Goal: Task Accomplishment & Management: Use online tool/utility

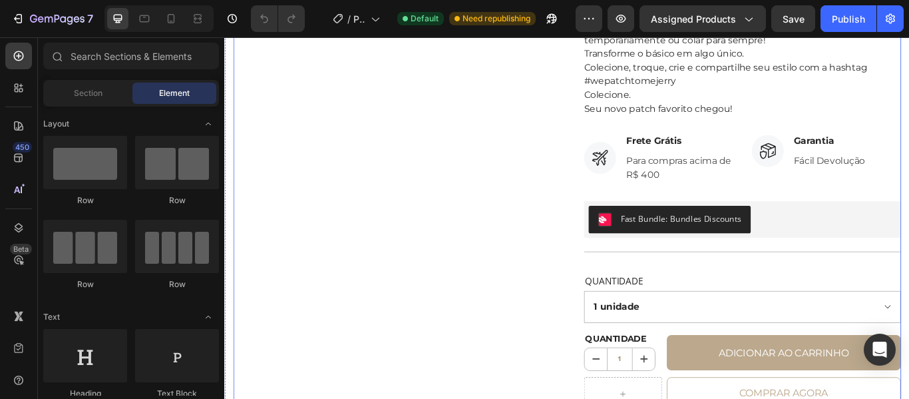
scroll to position [540, 0]
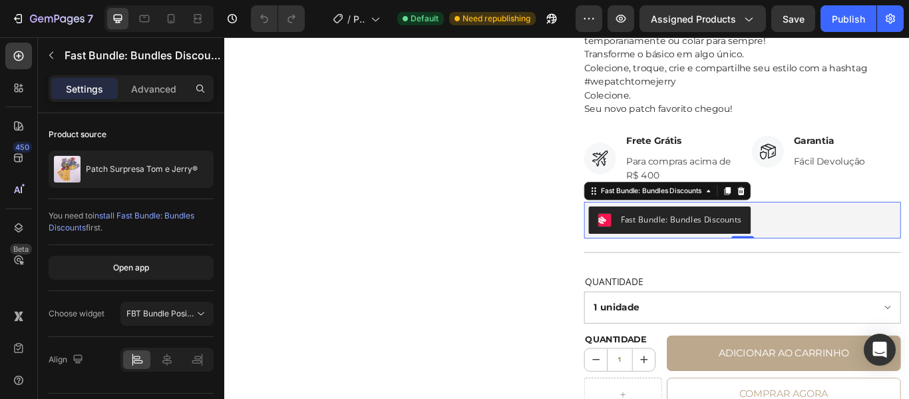
click at [727, 254] on div "Fast Bundle: Bundles Discounts" at bounding box center [756, 249] width 141 height 14
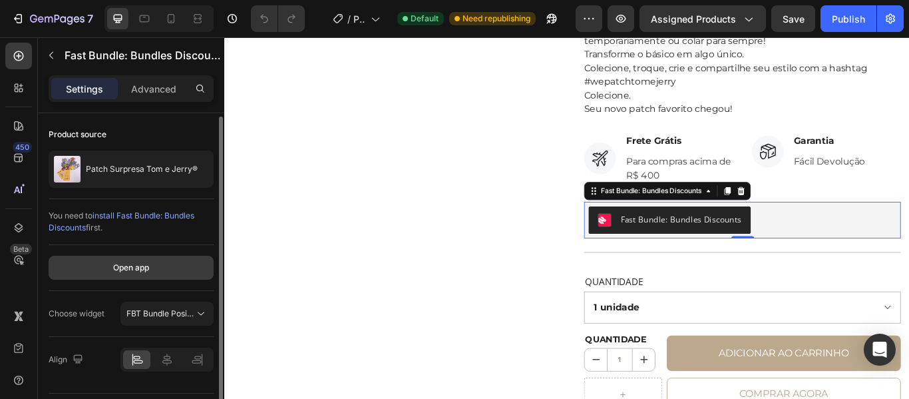
scroll to position [37, 0]
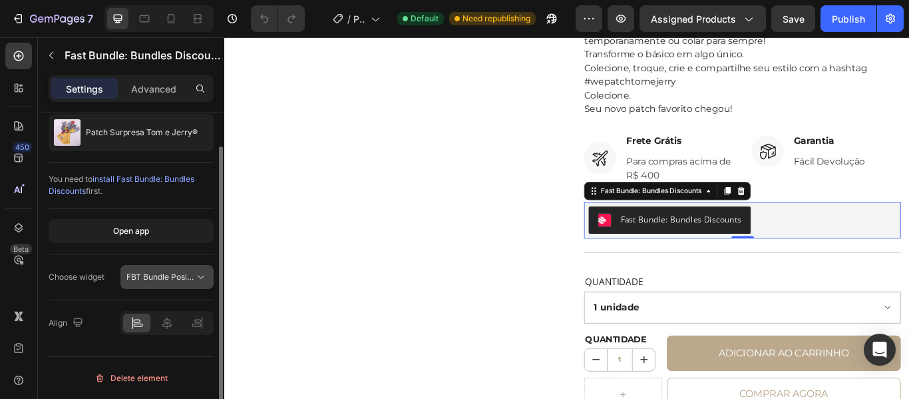
click at [179, 278] on span "FBT Bundle Position" at bounding box center [163, 277] width 75 height 10
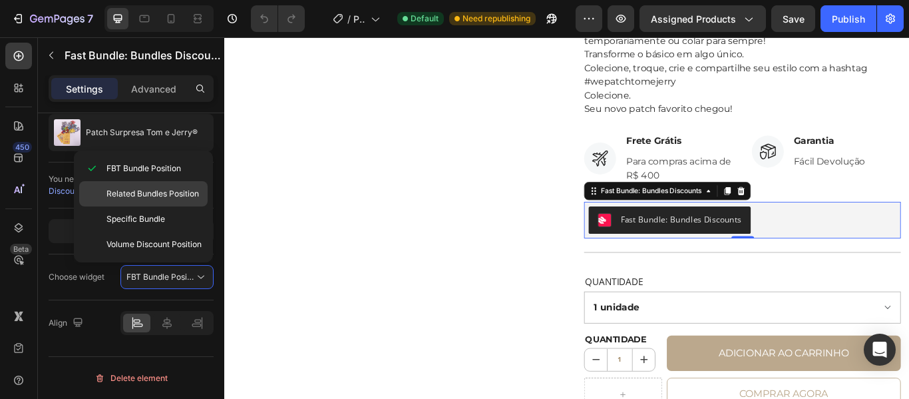
click at [166, 206] on div "Related Bundles Position" at bounding box center [143, 218] width 128 height 25
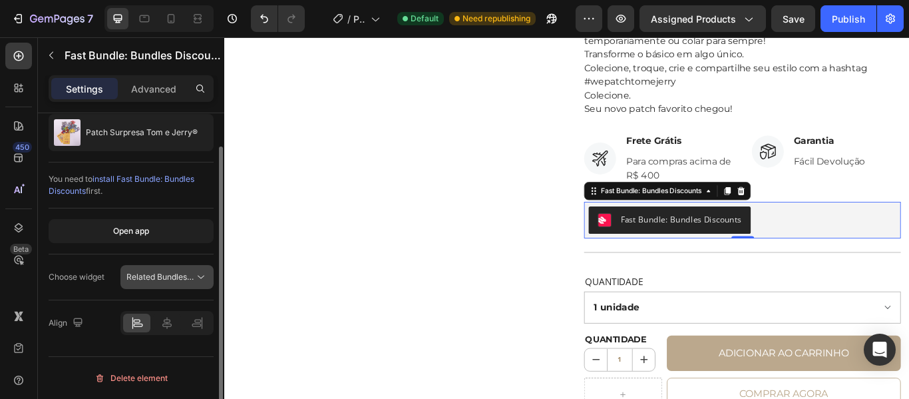
click at [200, 269] on button "Related Bundles Position" at bounding box center [166, 277] width 93 height 24
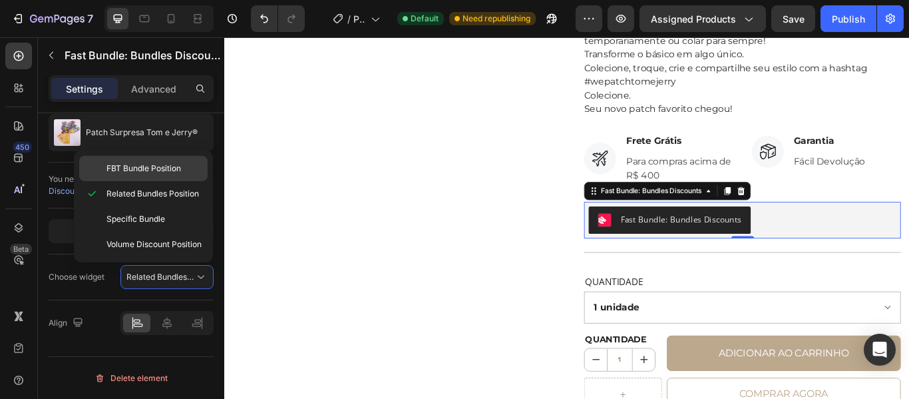
click at [168, 167] on span "FBT Bundle Position" at bounding box center [143, 168] width 75 height 12
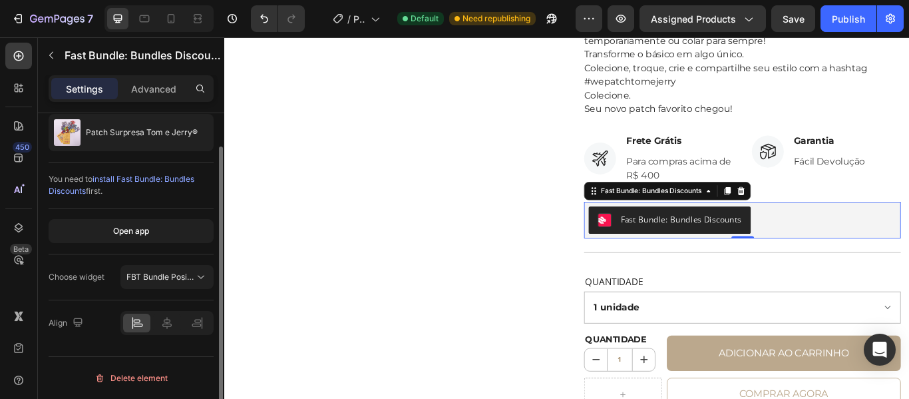
scroll to position [0, 0]
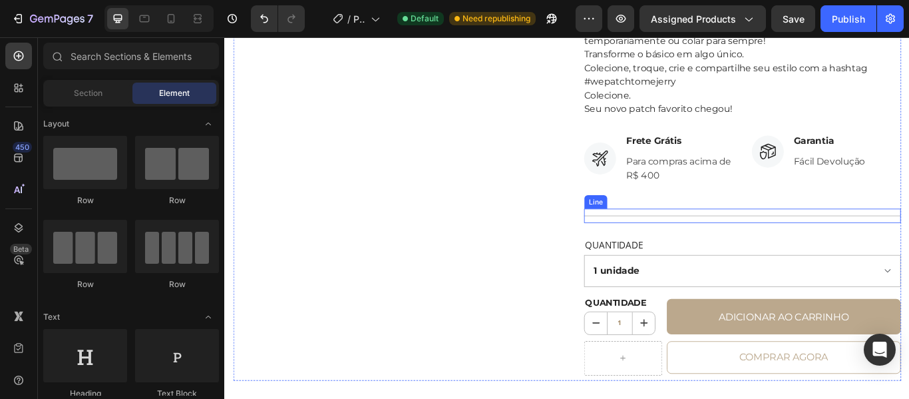
click at [734, 240] on div "Title Line" at bounding box center [828, 245] width 369 height 17
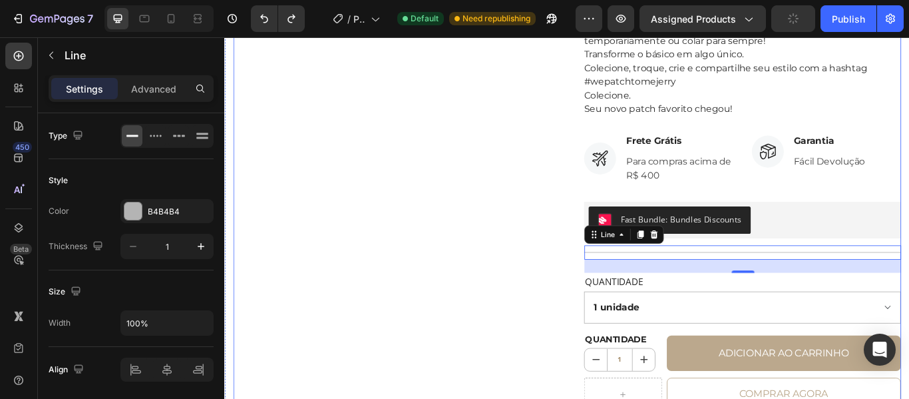
click at [615, 283] on div "No discount Not be displayed when published Product Badge Product Images Aprove…" at bounding box center [623, 15] width 779 height 929
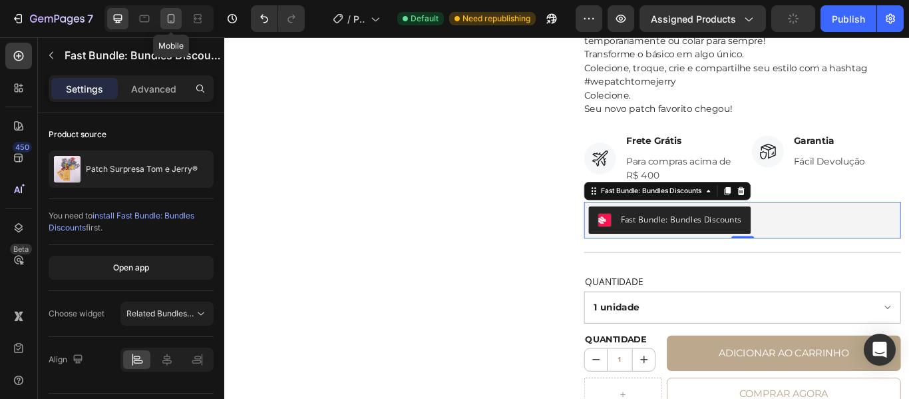
click at [179, 26] on div at bounding box center [170, 18] width 21 height 21
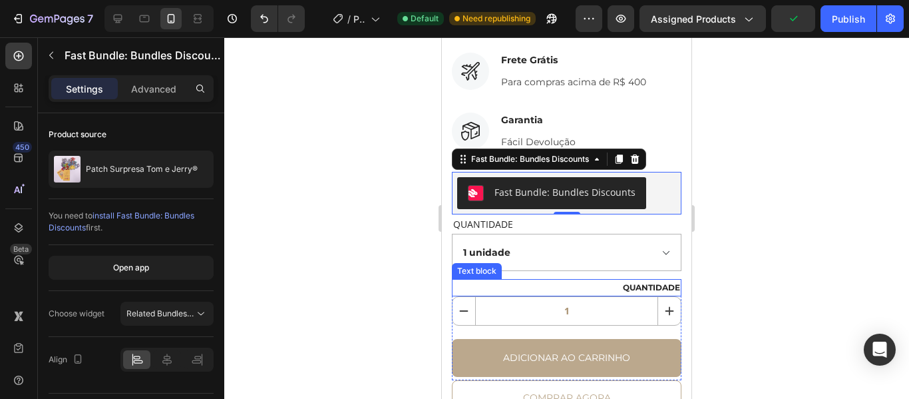
scroll to position [983, 0]
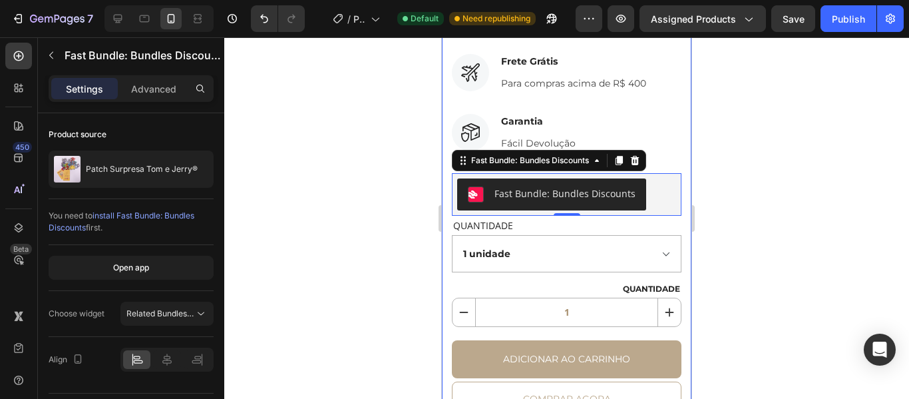
click at [635, 155] on icon at bounding box center [635, 160] width 11 height 11
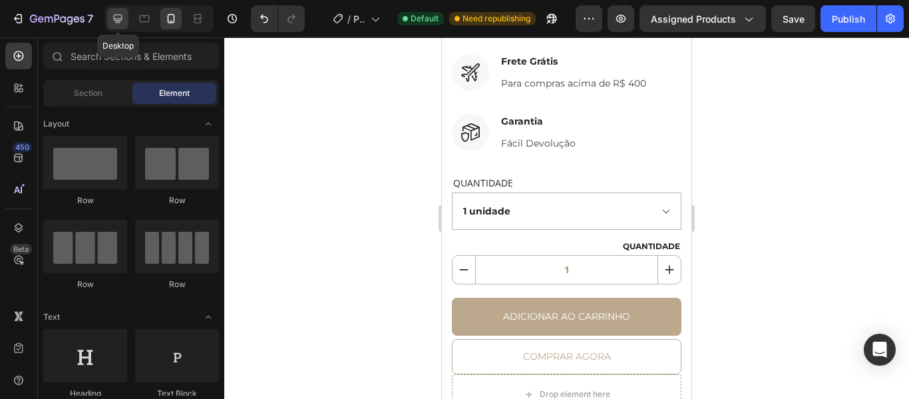
click at [125, 17] on div at bounding box center [117, 18] width 21 height 21
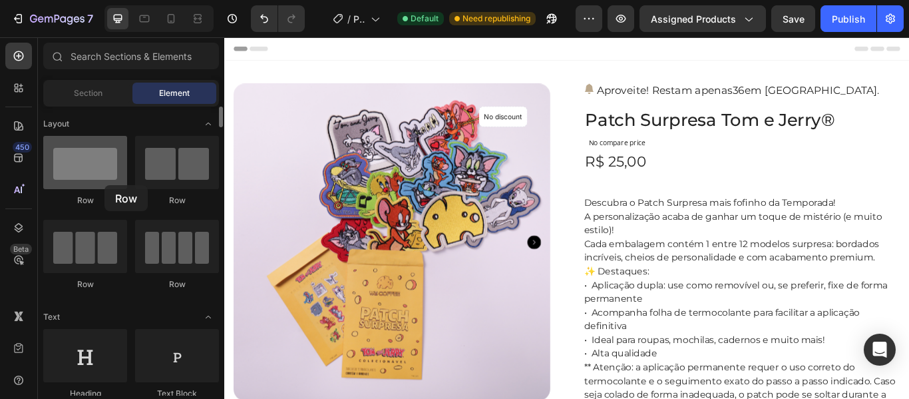
click at [105, 185] on div at bounding box center [85, 162] width 84 height 53
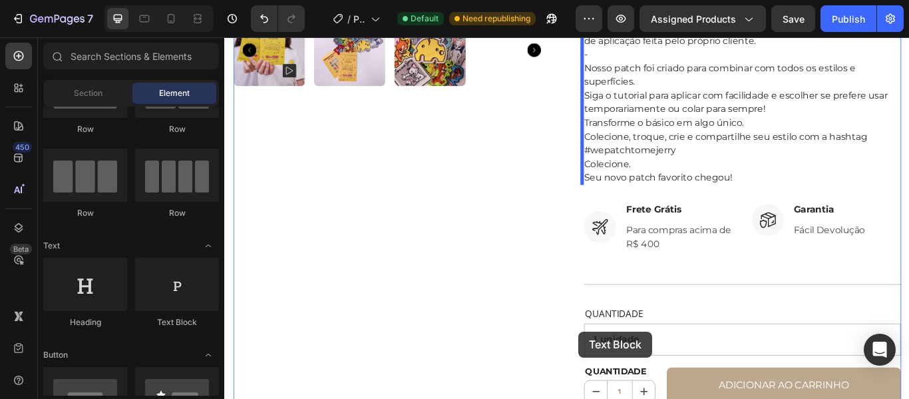
scroll to position [497, 0]
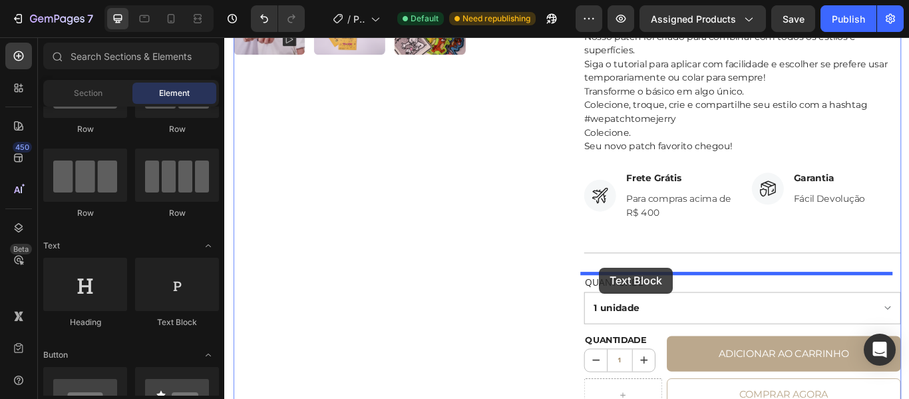
drag, startPoint x: 384, startPoint y: 325, endPoint x: 662, endPoint y: 302, distance: 278.5
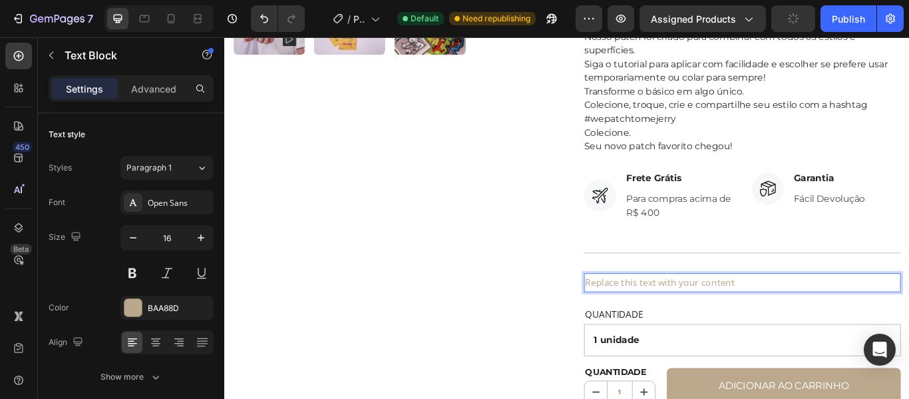
click at [683, 325] on p "Replace this text with your content" at bounding box center [828, 323] width 367 height 19
click at [846, 325] on p "Replace this text with your content" at bounding box center [828, 323] width 367 height 19
click at [887, 325] on p "Parcelamos em até 6x sem juros ( Consulte regulamento )" at bounding box center [828, 323] width 367 height 19
click at [656, 320] on p "Parcelamos em até 6x sem juros ( Consulte regulamento )" at bounding box center [828, 323] width 367 height 19
click at [176, 212] on div "Open Sans" at bounding box center [166, 202] width 93 height 24
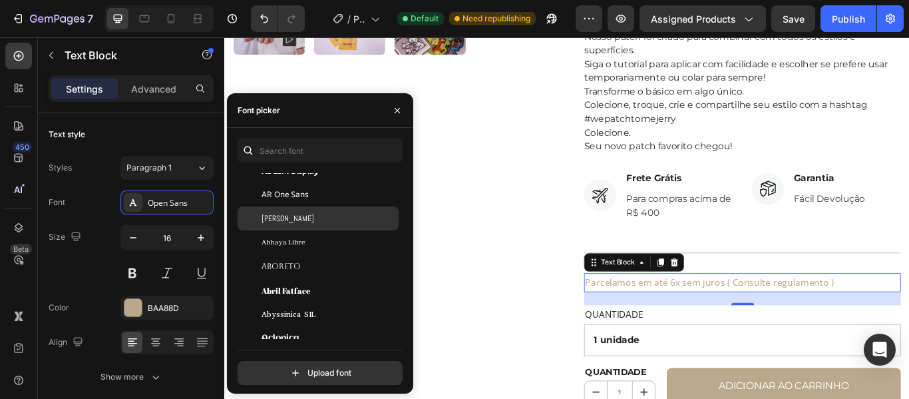
scroll to position [96, 0]
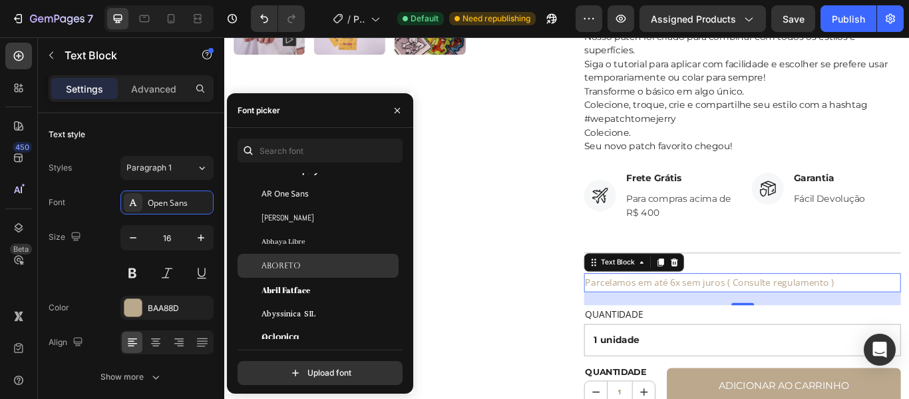
click at [290, 270] on span "Aboreto" at bounding box center [281, 266] width 39 height 12
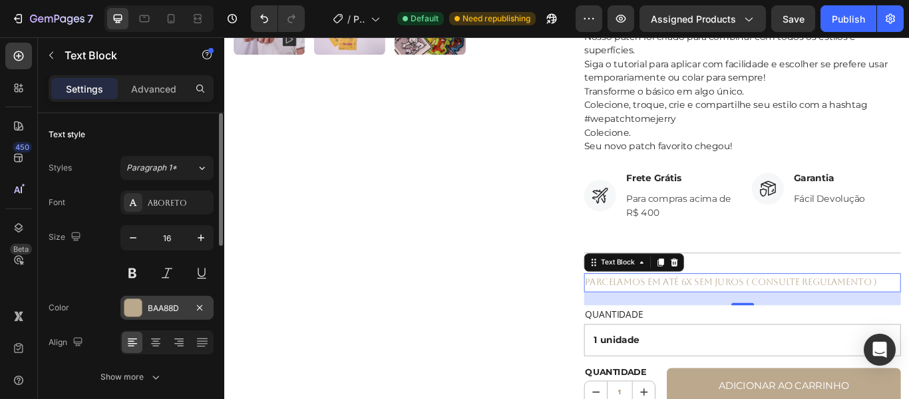
click at [156, 306] on div "BAA88D" at bounding box center [167, 308] width 39 height 12
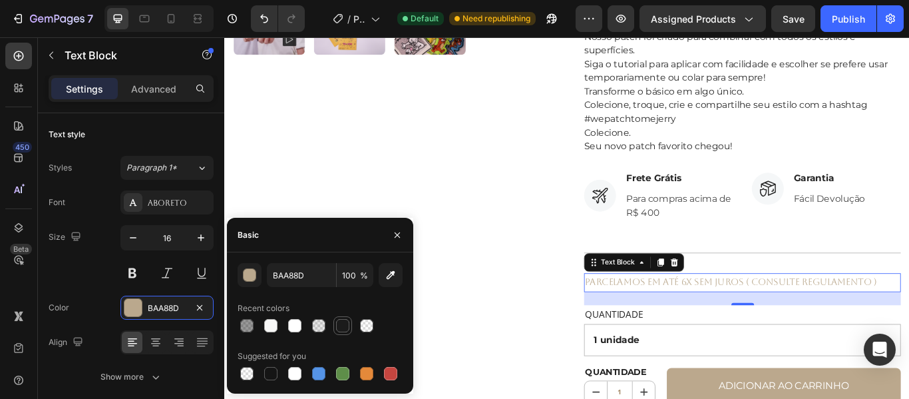
click at [346, 330] on div at bounding box center [342, 325] width 13 height 13
type input "1B1B1B"
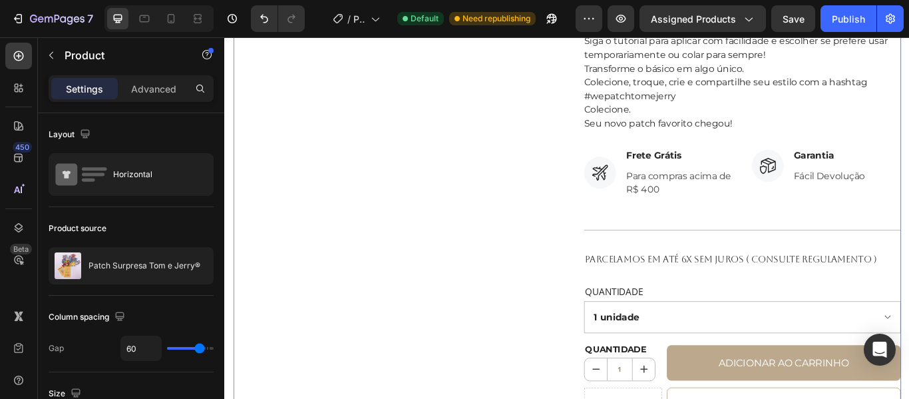
scroll to position [682, 0]
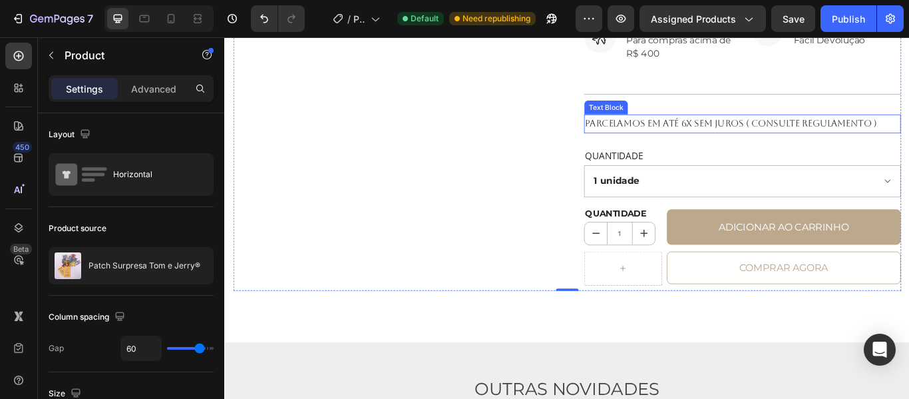
click at [877, 139] on p "Parcelamos em até 6x sem juros ( Consulte regulamento )" at bounding box center [828, 137] width 367 height 19
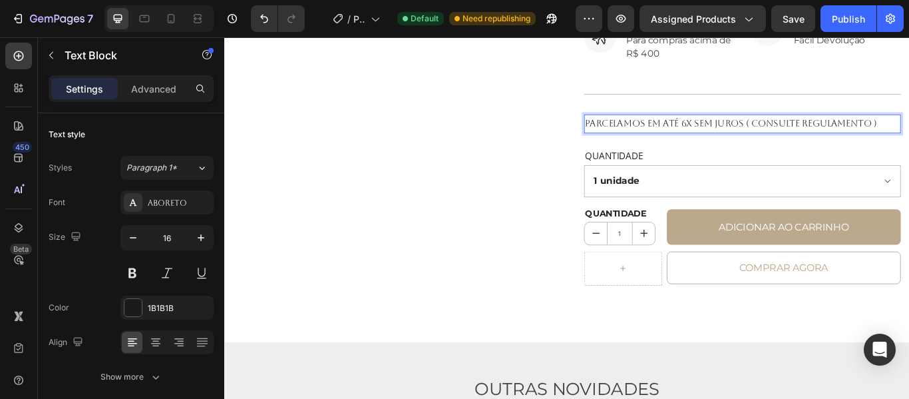
click at [909, 138] on p "Parcelamos em até 6x sem juros ( Consulte regulamento )" at bounding box center [828, 137] width 367 height 19
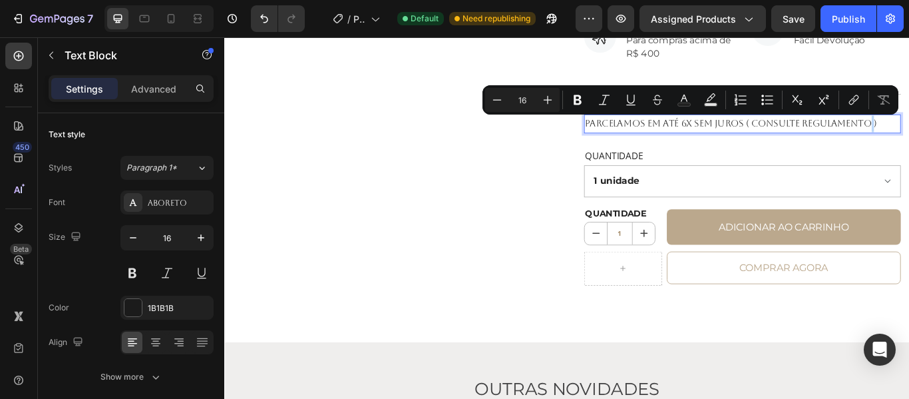
click at [909, 138] on p "Parcelamos em até 6x sem juros ( Consulte regulamento )" at bounding box center [828, 137] width 367 height 19
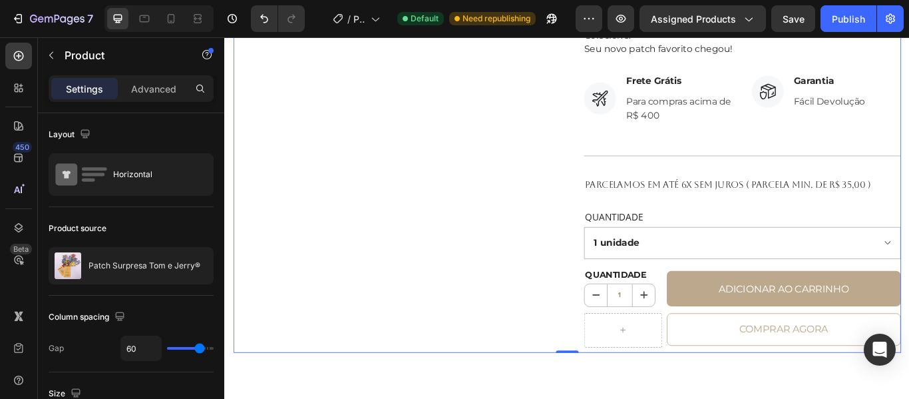
scroll to position [610, 0]
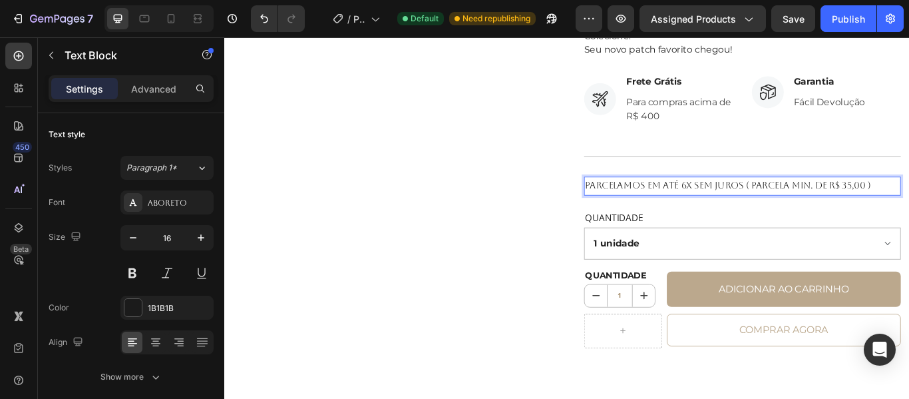
click at [909, 209] on p "Parcelamos em até 6x sem juros ( Parcela min. de r$ 35,00 )" at bounding box center [828, 210] width 367 height 19
click at [825, 212] on p "Parcelamos em até 6x sem juros ( r$ 35,00 )" at bounding box center [828, 210] width 367 height 19
click at [837, 211] on p "Parcelamos em até 6x sem juros ( r$ 35,00 )" at bounding box center [828, 210] width 367 height 19
click at [835, 209] on p "Parcelamos em até 6x sem juros ( r$ 35,00 )" at bounding box center [828, 210] width 367 height 19
click at [191, 206] on div "Aboreto" at bounding box center [179, 203] width 63 height 12
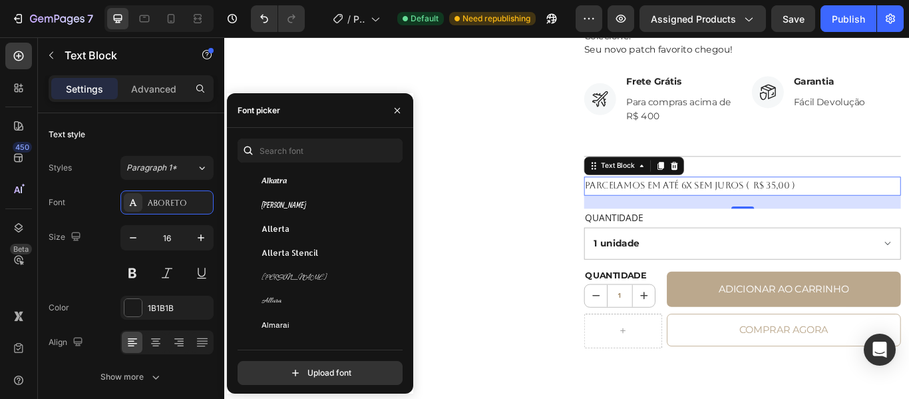
scroll to position [1110, 0]
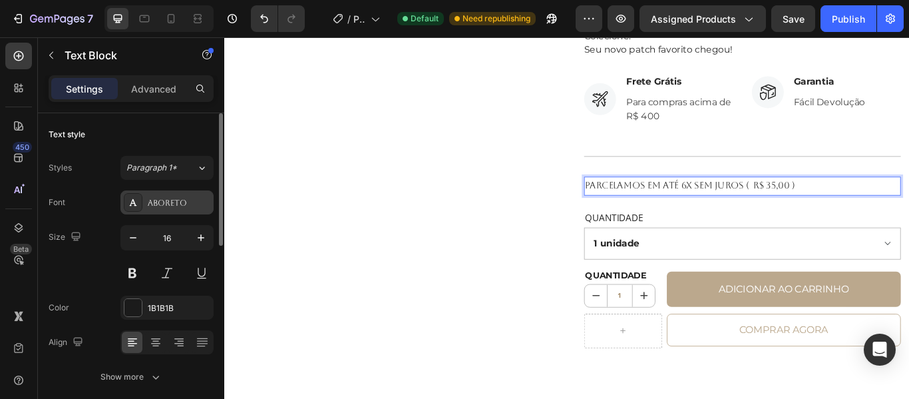
click at [187, 199] on div "Aboreto" at bounding box center [179, 203] width 63 height 12
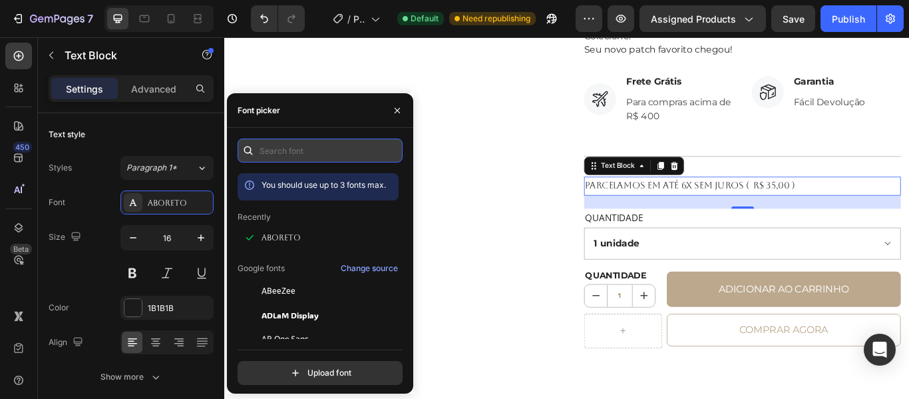
click at [312, 149] on input "text" at bounding box center [320, 150] width 165 height 24
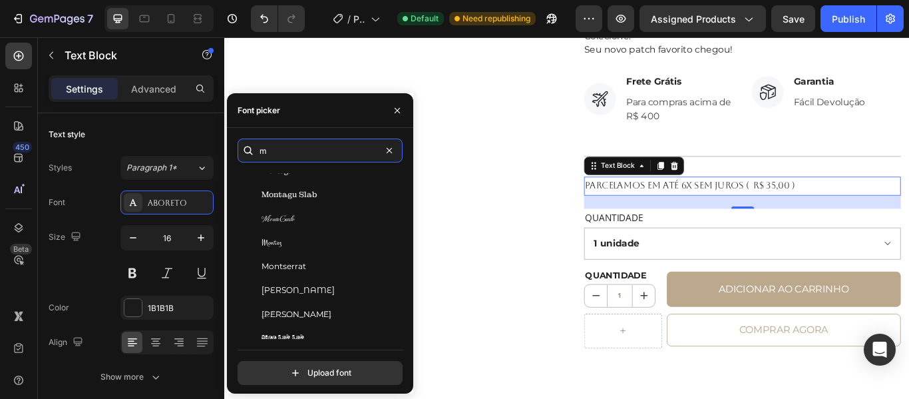
scroll to position [7486, 0]
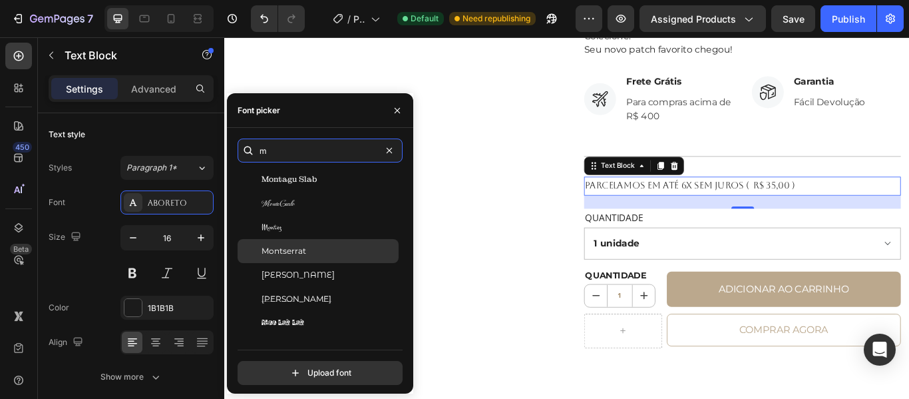
type input "m"
click at [310, 246] on div "Montserrat" at bounding box center [329, 251] width 134 height 12
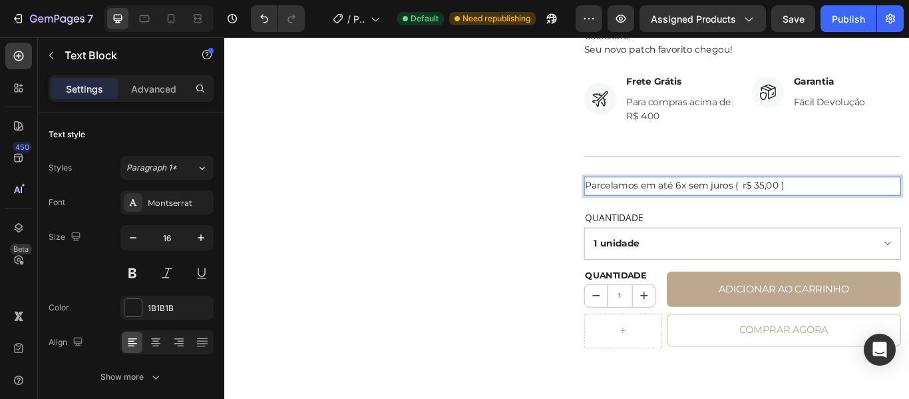
click at [839, 210] on p "Parcelamos em até 6x sem juros ( r$ 35,00 )" at bounding box center [828, 210] width 367 height 19
click at [909, 208] on p "Parcelamos em até 6x sem juros ( parcela min. de R$ 35,00 )" at bounding box center [828, 210] width 367 height 19
click at [812, 210] on p "Parcelamos em até 6x sem juros ( parcela min. de R$ 35,00 )" at bounding box center [828, 210] width 367 height 19
drag, startPoint x: 812, startPoint y: 210, endPoint x: 652, endPoint y: 211, distance: 159.8
click at [652, 211] on p "Parcelamos em até 6x sem juros ( parcela min. de R$ 35,00 )" at bounding box center [828, 210] width 367 height 19
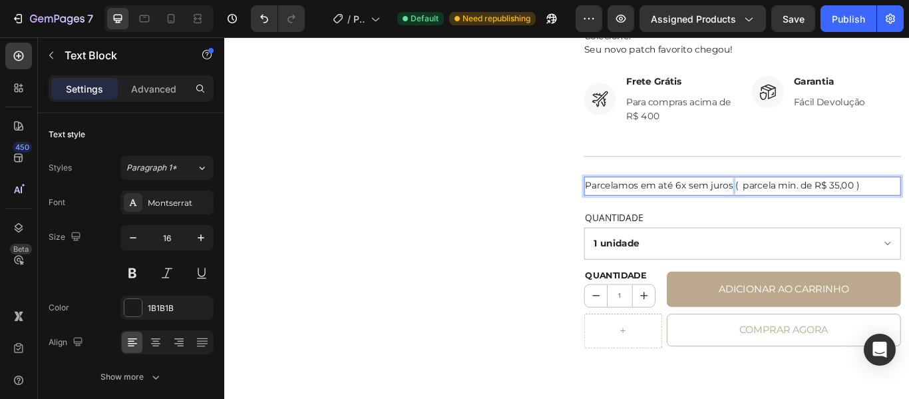
click at [811, 212] on p "Parcelamos em até 6x sem juros ( parcela min. de R$ 35,00 )" at bounding box center [828, 210] width 367 height 19
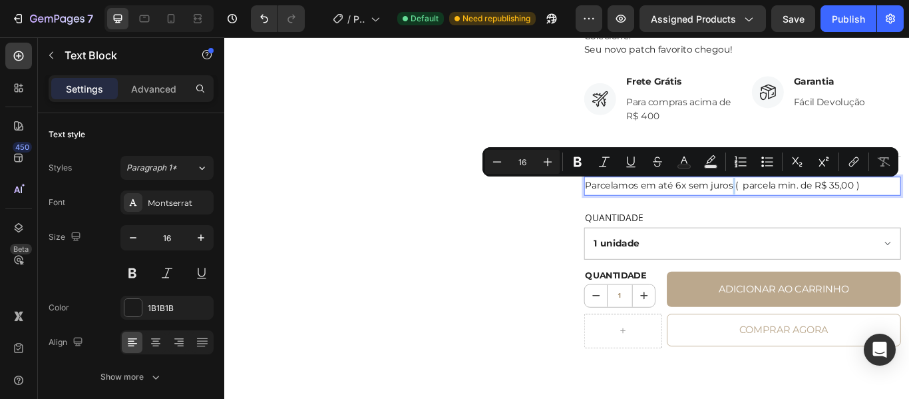
click at [811, 212] on p "Parcelamos em até 6x sem juros ( parcela min. de R$ 35,00 )" at bounding box center [828, 210] width 367 height 19
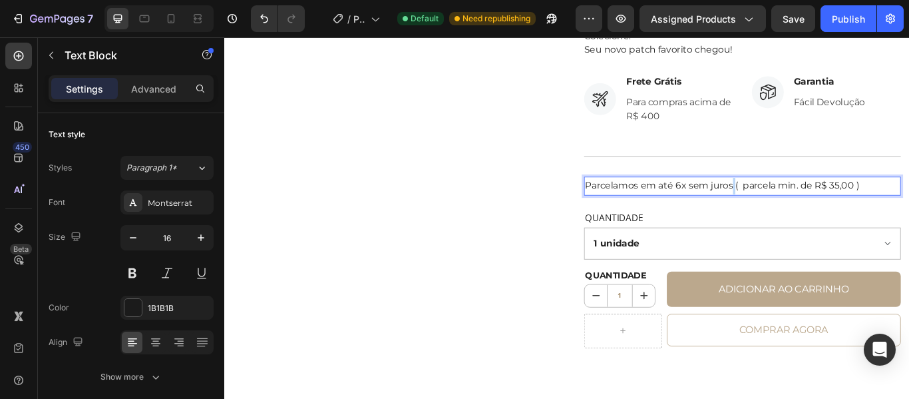
click at [811, 212] on p "Parcelamos em até 6x sem juros ( parcela min. de R$ 35,00 )" at bounding box center [828, 210] width 367 height 19
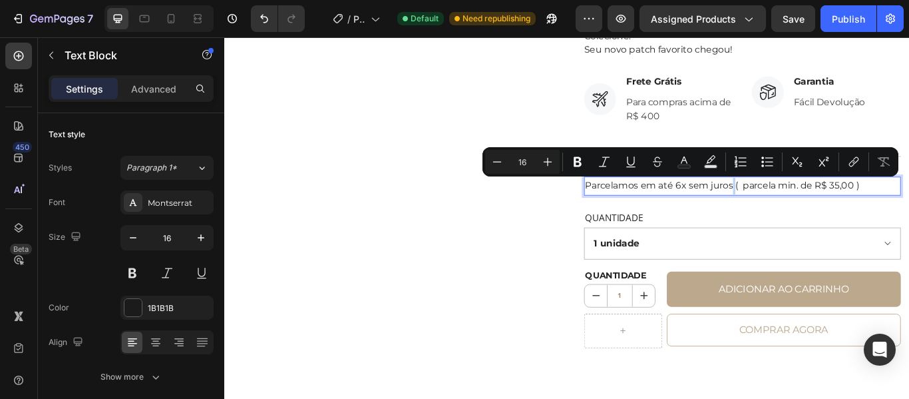
click at [811, 212] on p "Parcelamos em até 6x sem juros ( parcela min. de R$ 35,00 )" at bounding box center [828, 210] width 367 height 19
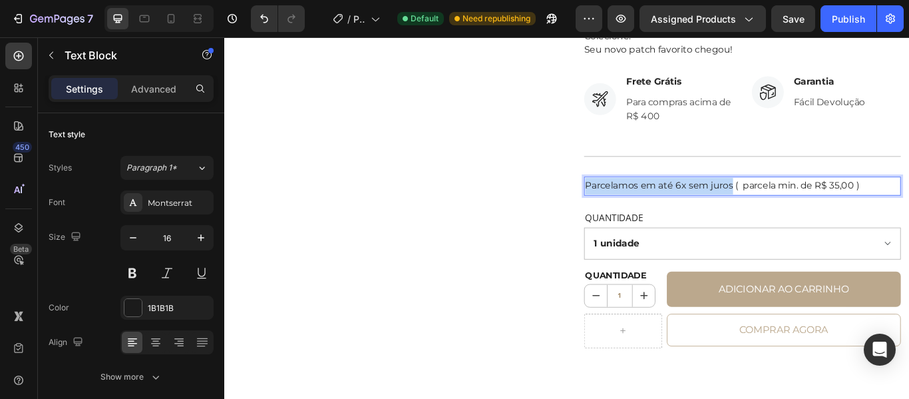
drag, startPoint x: 811, startPoint y: 212, endPoint x: 643, endPoint y: 204, distance: 168.0
click at [645, 204] on p "Parcelamos em até 6x sem juros ( parcela min. de R$ 35,00 )" at bounding box center [828, 210] width 367 height 19
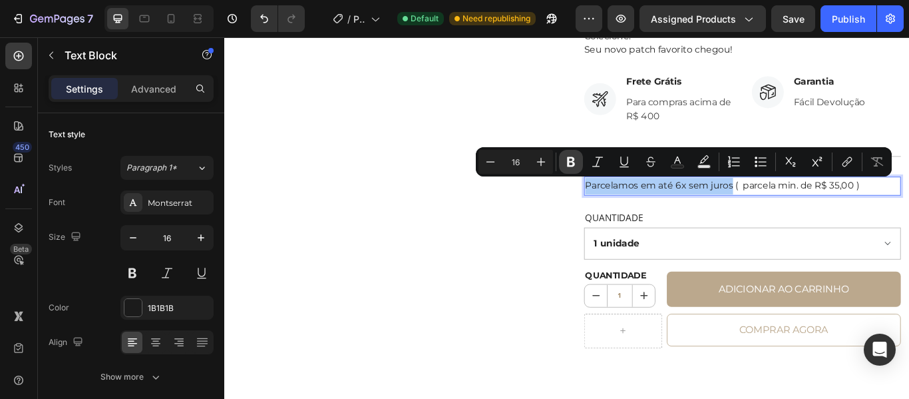
click at [576, 160] on icon "Editor contextual toolbar" at bounding box center [570, 161] width 13 height 13
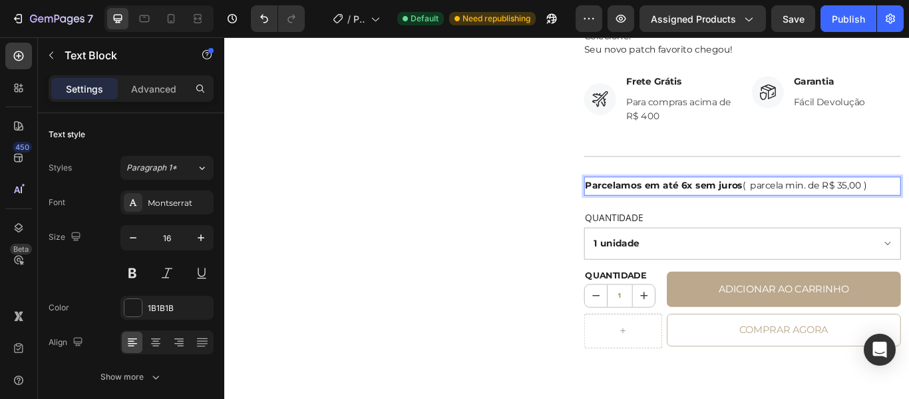
click at [696, 208] on strong "Parcelamos em até 6x sem juros" at bounding box center [737, 210] width 184 height 13
click at [819, 209] on p "Parcelamos em até 6x sem juros ( parcela min. de R$ 35,00 )" at bounding box center [828, 210] width 367 height 19
drag, startPoint x: 819, startPoint y: 209, endPoint x: 641, endPoint y: 212, distance: 178.4
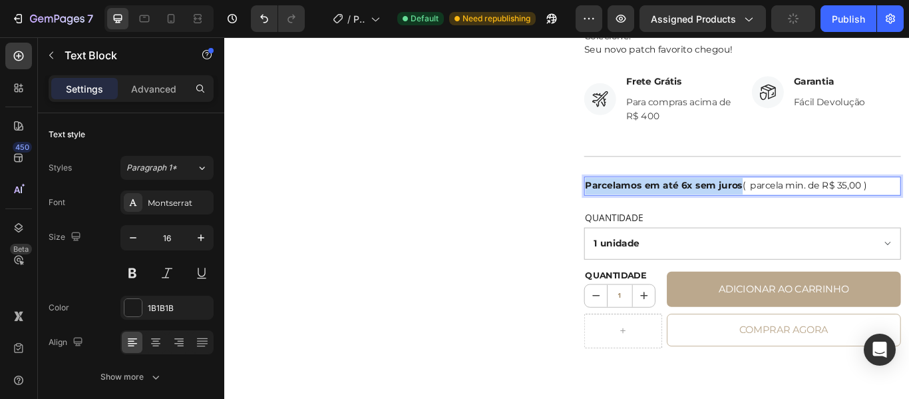
click at [645, 212] on p "Parcelamos em até 6x sem juros ( parcela min. de R$ 35,00 )" at bounding box center [828, 210] width 367 height 19
click at [198, 274] on button at bounding box center [202, 273] width 24 height 24
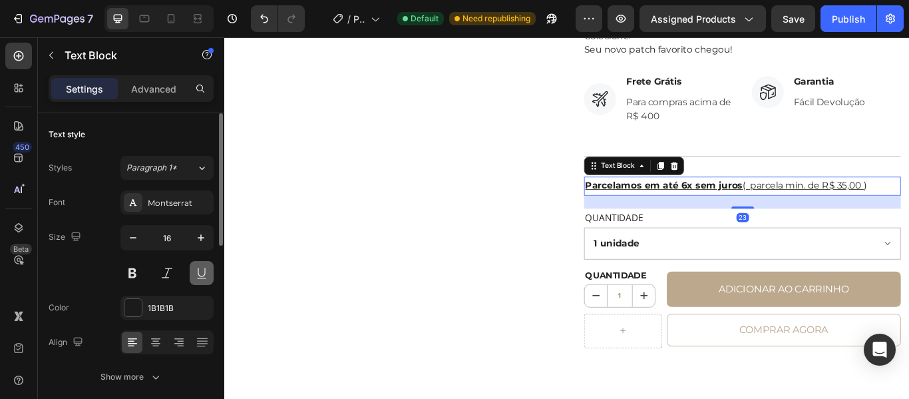
click at [195, 272] on button at bounding box center [202, 273] width 24 height 24
click at [138, 273] on button at bounding box center [132, 273] width 24 height 24
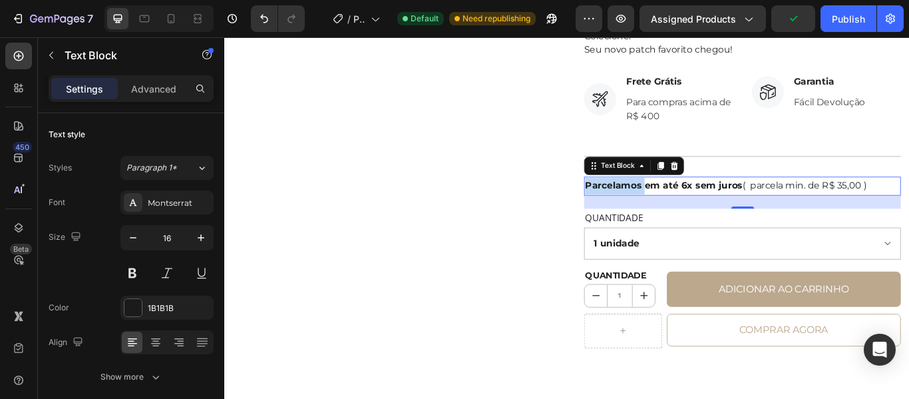
click at [700, 208] on strong "Parcelamos em até 6x sem juros" at bounding box center [737, 210] width 184 height 13
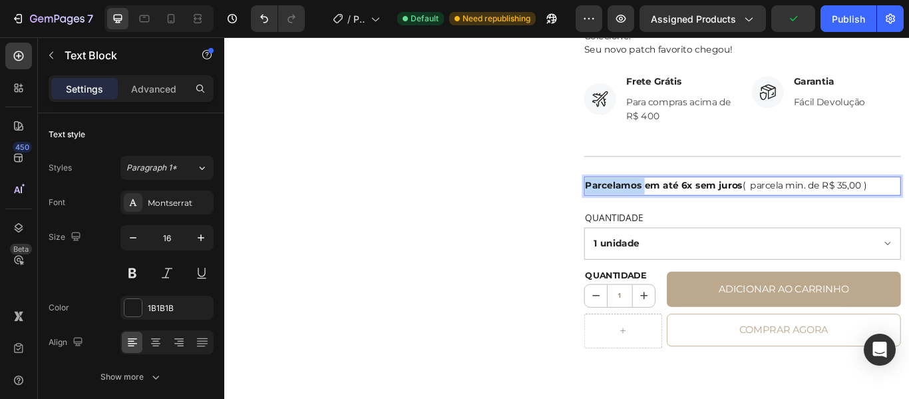
click at [700, 208] on strong "Parcelamos em até 6x sem juros" at bounding box center [737, 210] width 184 height 13
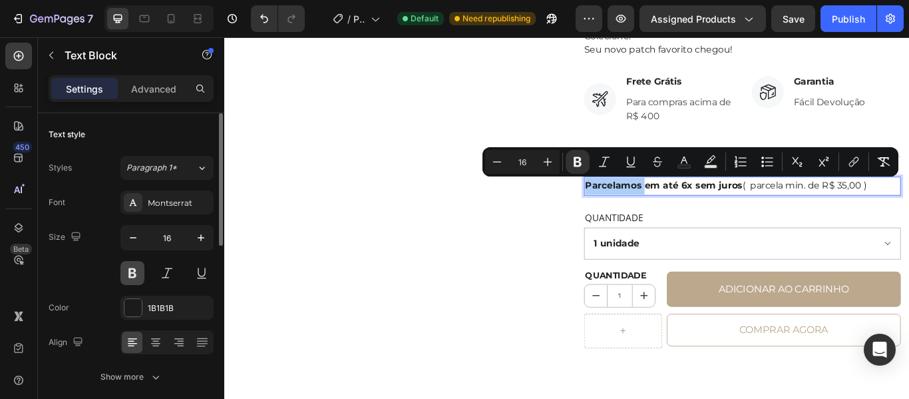
click at [129, 272] on button at bounding box center [132, 273] width 24 height 24
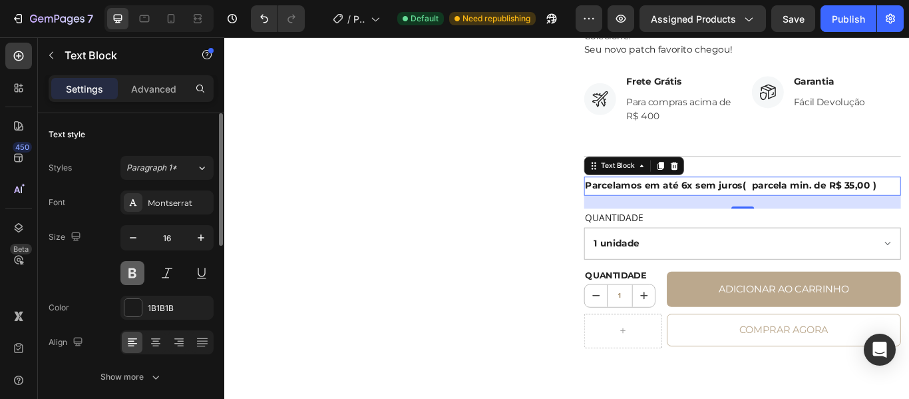
click at [129, 272] on button at bounding box center [132, 273] width 24 height 24
click at [762, 209] on strong "Parcelamos em até 6x sem juros" at bounding box center [737, 210] width 184 height 13
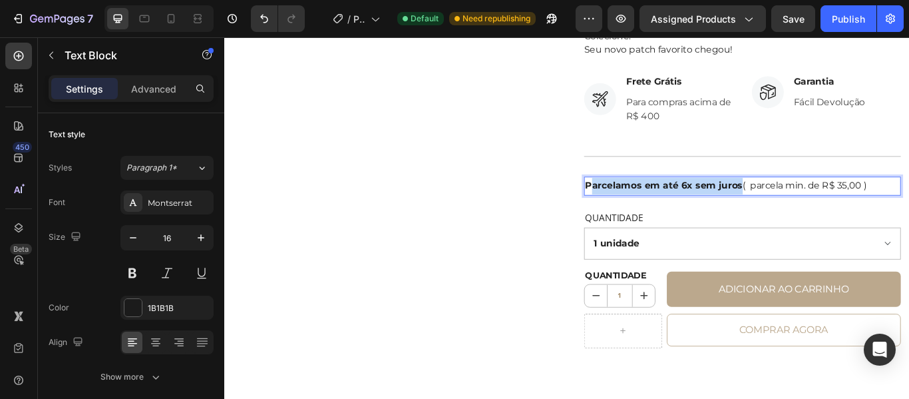
drag, startPoint x: 819, startPoint y: 212, endPoint x: 645, endPoint y: 208, distance: 173.8
click at [645, 208] on strong "Parcelamos em até 6x sem juros" at bounding box center [737, 210] width 184 height 13
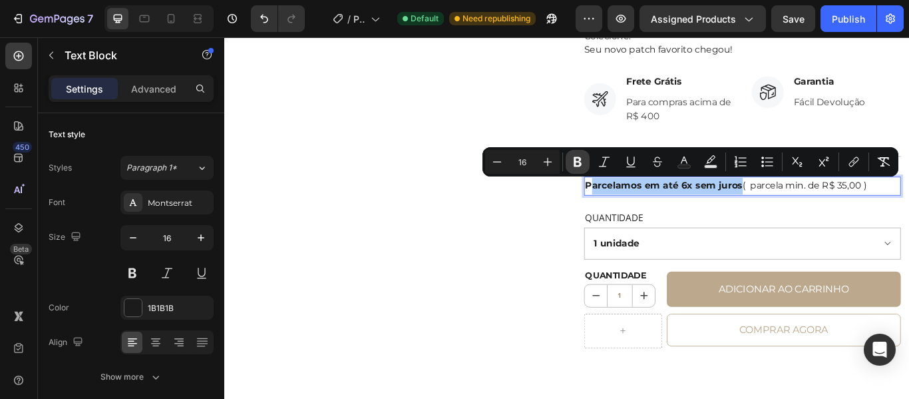
click at [579, 165] on icon "Editor contextual toolbar" at bounding box center [578, 162] width 8 height 10
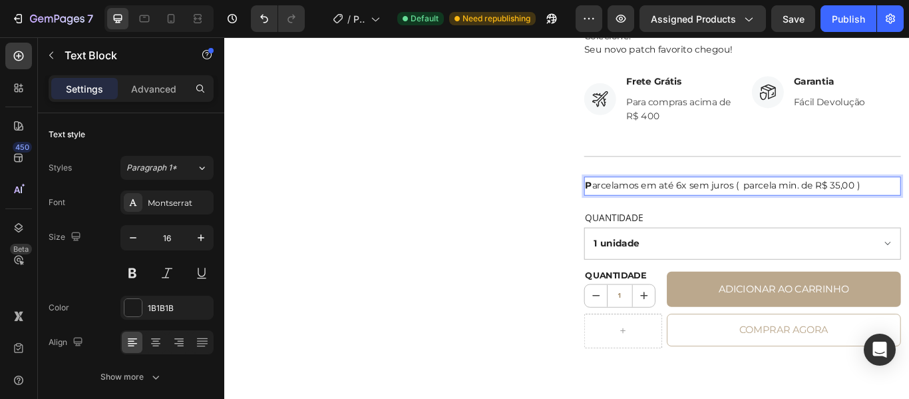
click at [648, 209] on p "P arcelamos em até 6x sem juros ( parcela min. de R$ 35,00 )" at bounding box center [828, 210] width 367 height 19
click at [646, 210] on p "P arcelamos em até 6x sem juros ( parcela min. de R$ 35,00 )" at bounding box center [828, 210] width 367 height 19
click at [745, 207] on p "P arcelamos em até 6x sem juros ( parcela min. de R$ 35,00 )" at bounding box center [828, 210] width 367 height 19
drag, startPoint x: 811, startPoint y: 212, endPoint x: 642, endPoint y: 208, distance: 169.1
click at [645, 208] on p "P arcelamos em até 6x sem juros ( parcela min. de R$ 35,00 )" at bounding box center [828, 210] width 367 height 19
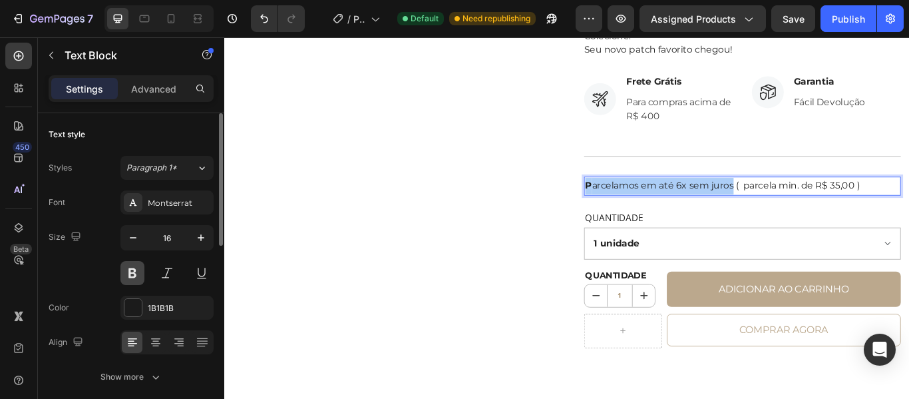
click at [132, 280] on button at bounding box center [132, 273] width 24 height 24
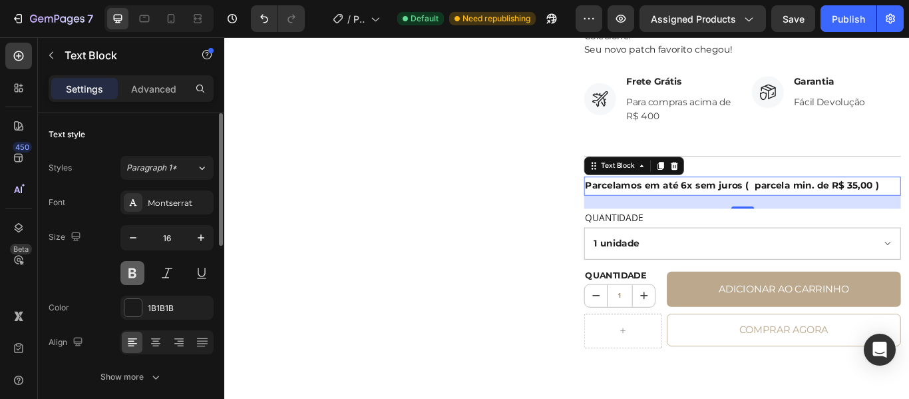
click at [132, 280] on button at bounding box center [132, 273] width 24 height 24
click at [648, 209] on p "P arcelamos em até 6x sem juros ( parcela min. de R$ 35,00 )" at bounding box center [828, 210] width 367 height 19
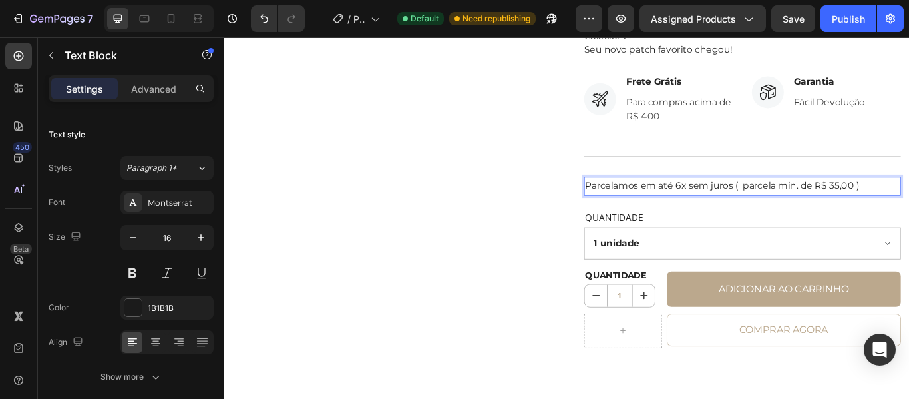
click at [668, 209] on p "Parcelamos em até 6x sem juros ( parcela min. de R$ 35,00 )" at bounding box center [828, 210] width 367 height 19
click at [645, 215] on p "Parcelamos em até 6x sem juros ( parcela min. de R$ 35,00 )" at bounding box center [828, 210] width 367 height 19
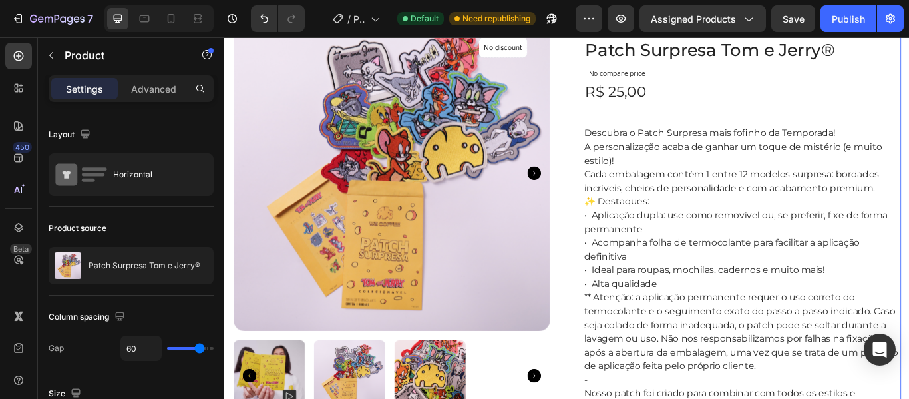
scroll to position [0, 0]
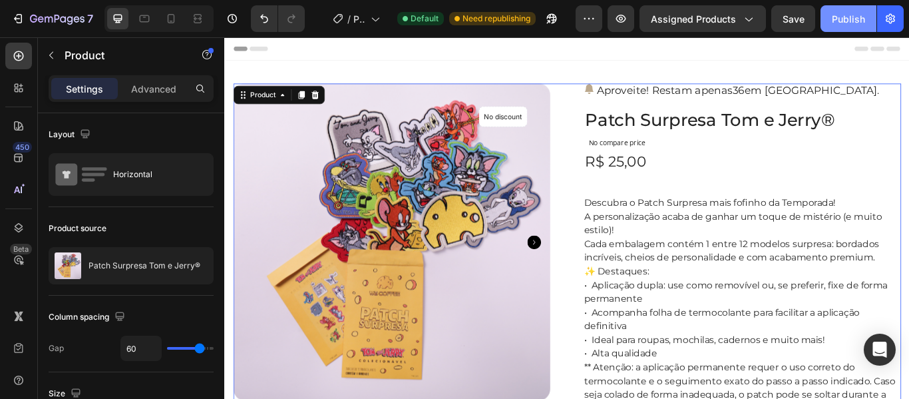
click at [848, 15] on div "Publish" at bounding box center [848, 19] width 33 height 14
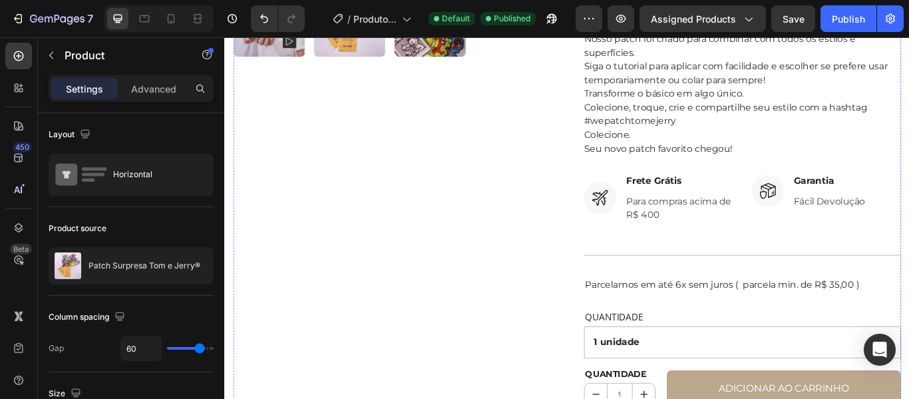
scroll to position [497, 0]
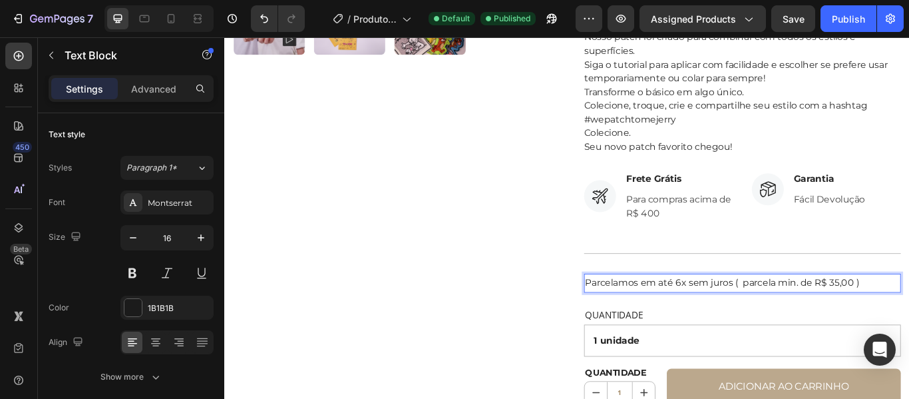
click at [824, 325] on p "Parcelamos em até 6x sem juros ( parcela min. de R$ 35,00 )" at bounding box center [828, 323] width 367 height 19
click at [909, 325] on p "Parcelamos em até 6x sem juros (parcela min. de R$ 35,00 )" at bounding box center [828, 323] width 367 height 19
click at [909, 324] on p "Parcelamos em até 6x sem juros (parcela min. de R$ 35,00 )" at bounding box center [828, 323] width 367 height 19
click at [909, 325] on p "Parcelamos em até 6x sem juros (parcela min. de R$ 35,00 )" at bounding box center [828, 323] width 367 height 19
click at [909, 325] on p "Parcelamos em até 6x sem juros (parcela min. de R$ 35,00)" at bounding box center [828, 323] width 367 height 19
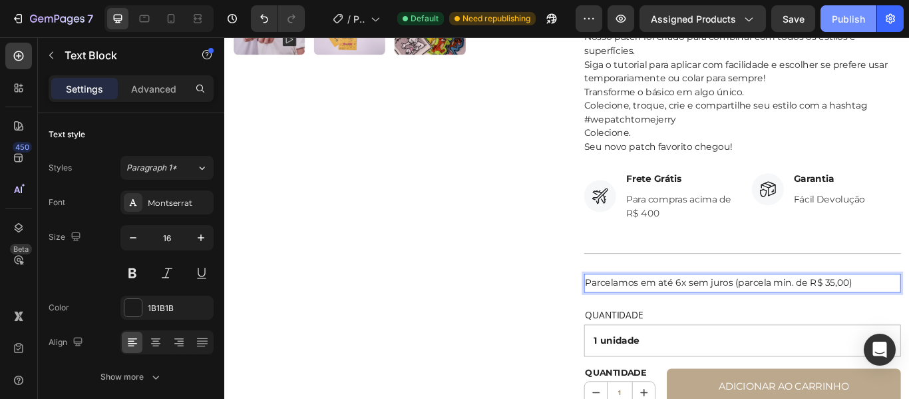
click at [860, 17] on div "Publish" at bounding box center [848, 19] width 33 height 14
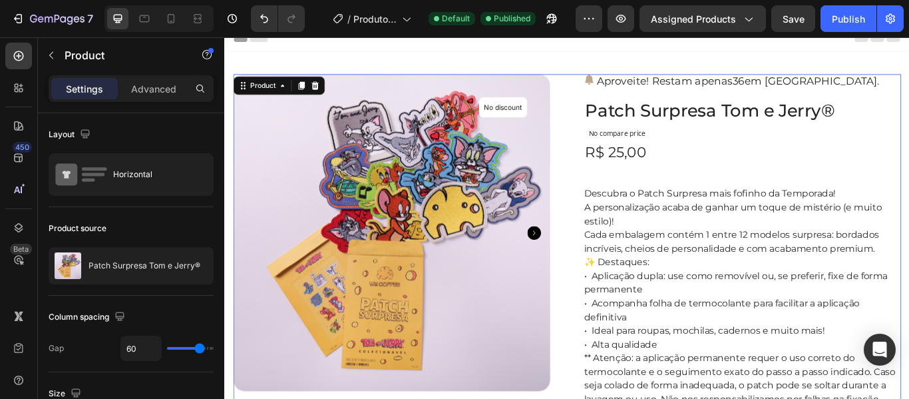
scroll to position [0, 0]
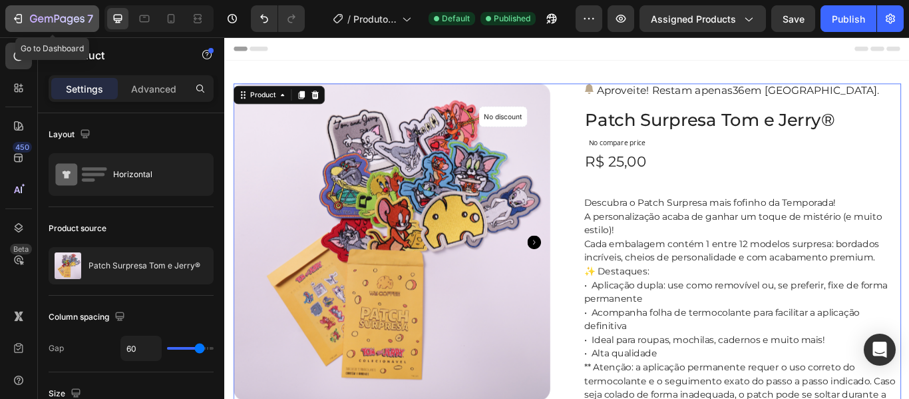
click at [83, 15] on icon "button" at bounding box center [57, 19] width 55 height 11
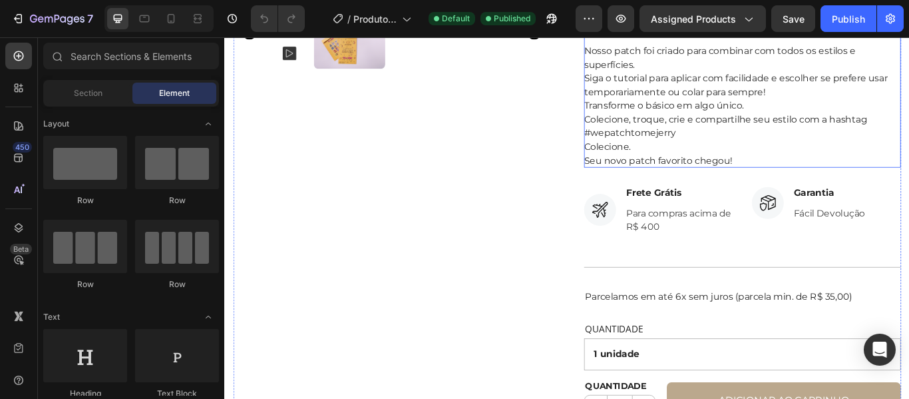
scroll to position [497, 0]
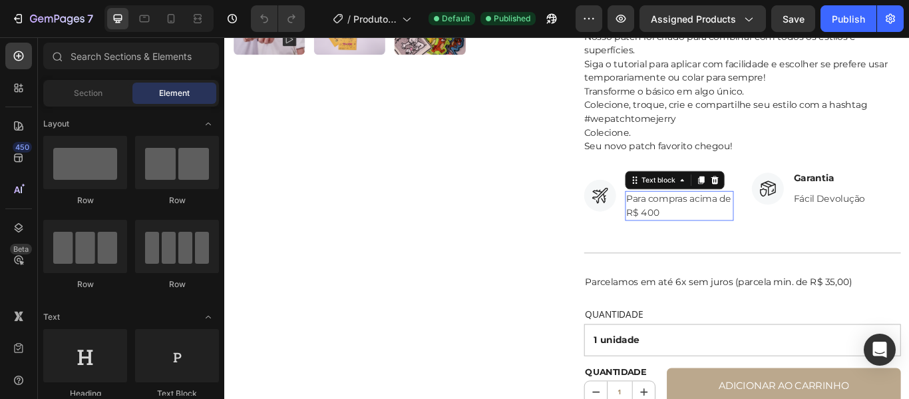
click at [730, 246] on p "Para compras acima de R$ 400" at bounding box center [755, 234] width 124 height 32
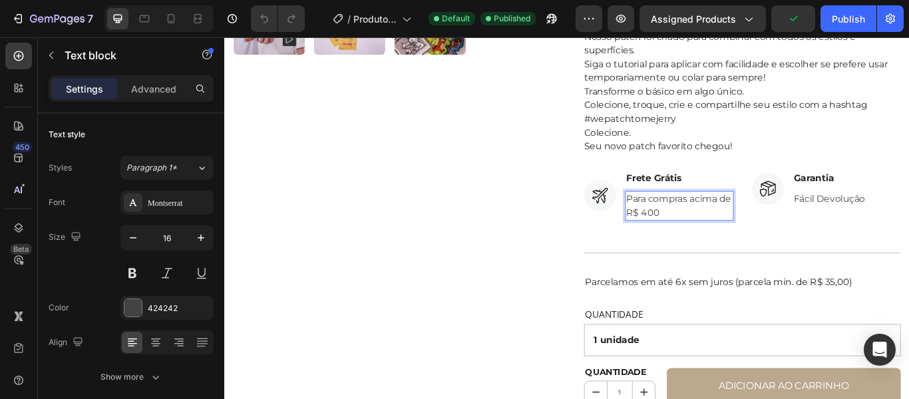
click at [745, 238] on p "Para compras acima de R$ 400" at bounding box center [755, 234] width 124 height 32
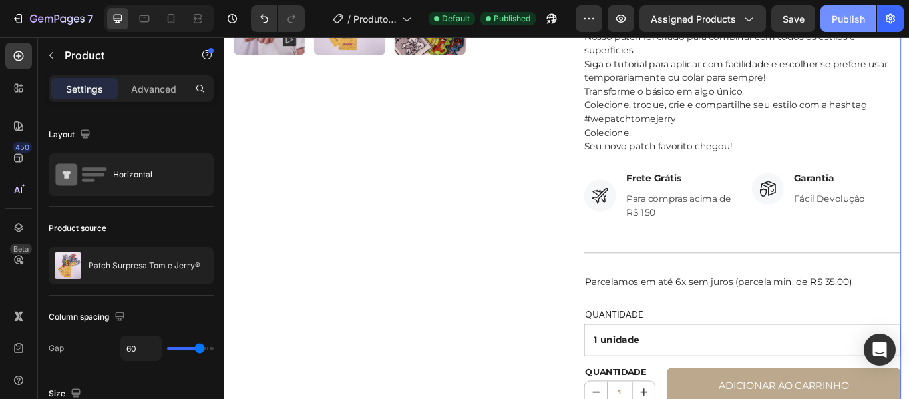
click at [845, 19] on div "Publish" at bounding box center [848, 19] width 33 height 14
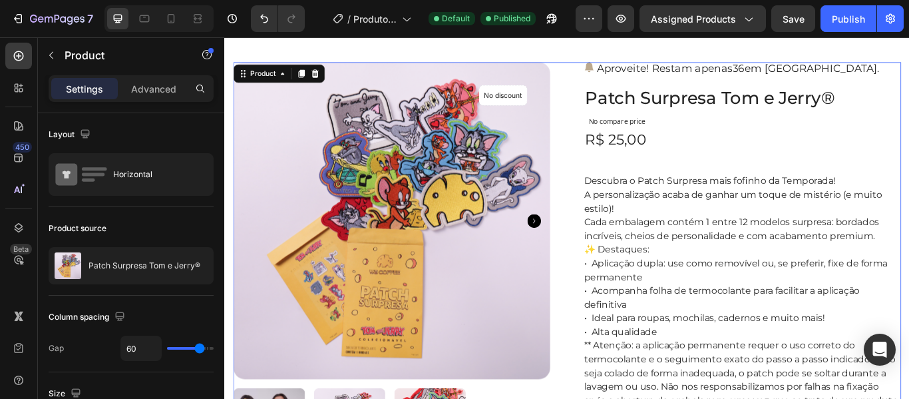
scroll to position [0, 0]
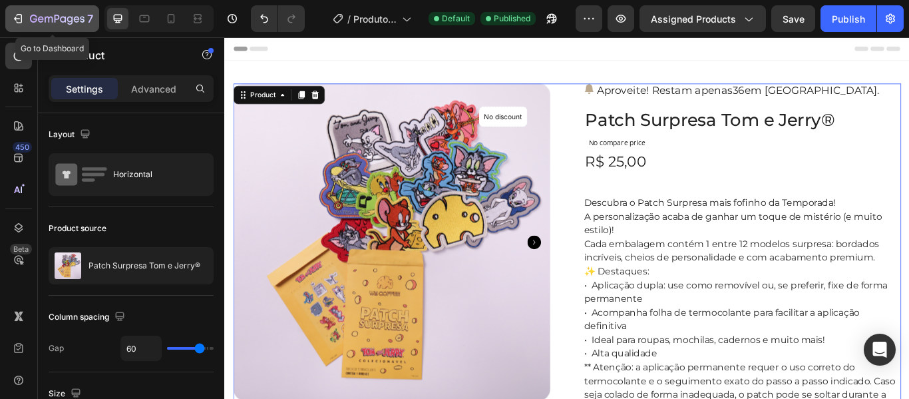
click at [82, 29] on button "7" at bounding box center [52, 18] width 94 height 27
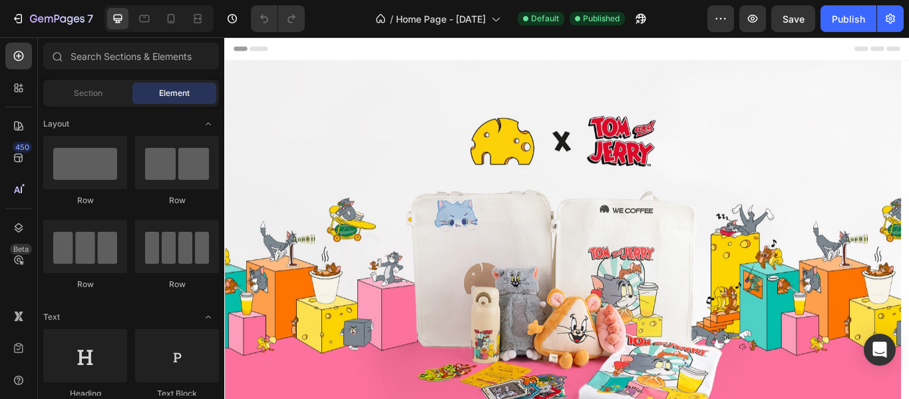
click at [585, 47] on div "Header" at bounding box center [623, 50] width 777 height 27
click at [909, 53] on div "Header" at bounding box center [623, 50] width 777 height 27
click at [473, 52] on div "Header" at bounding box center [623, 50] width 777 height 27
click at [267, 53] on span "Header" at bounding box center [264, 50] width 29 height 13
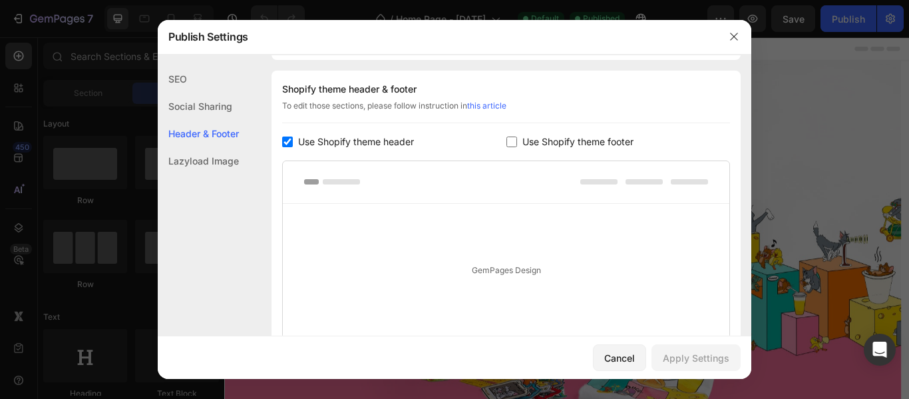
scroll to position [180, 0]
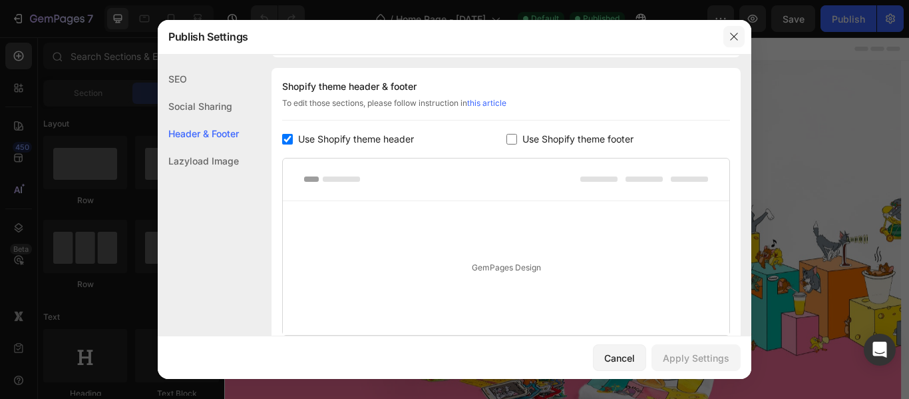
click at [734, 39] on icon "button" at bounding box center [734, 36] width 11 height 11
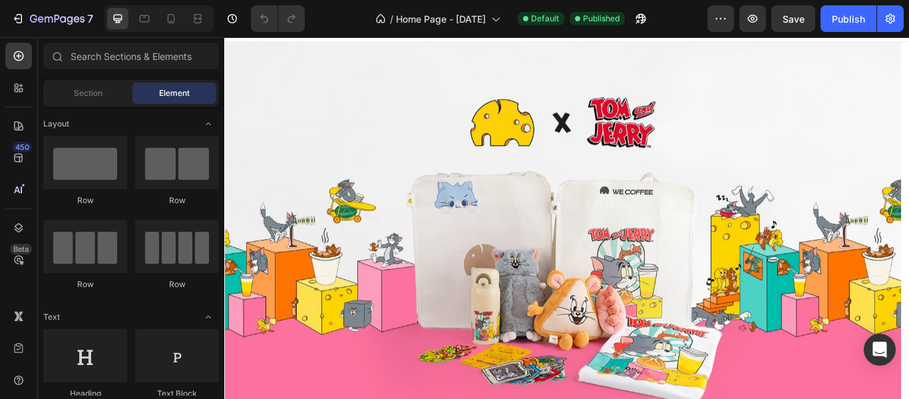
scroll to position [0, 0]
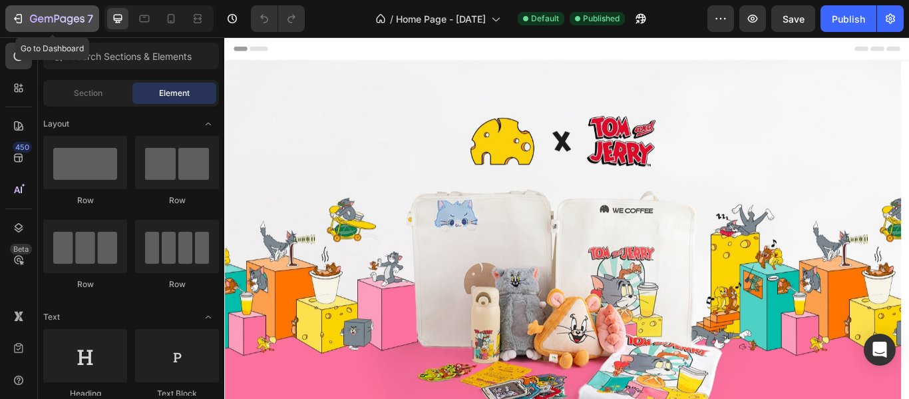
click at [46, 15] on icon "button" at bounding box center [57, 19] width 55 height 11
